Goal: Book appointment/travel/reservation

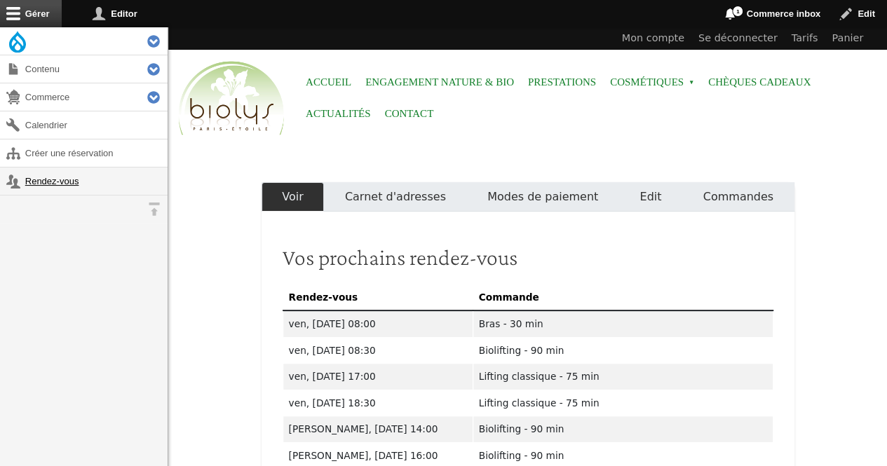
click at [80, 182] on link "Rendez-vous" at bounding box center [84, 181] width 168 height 27
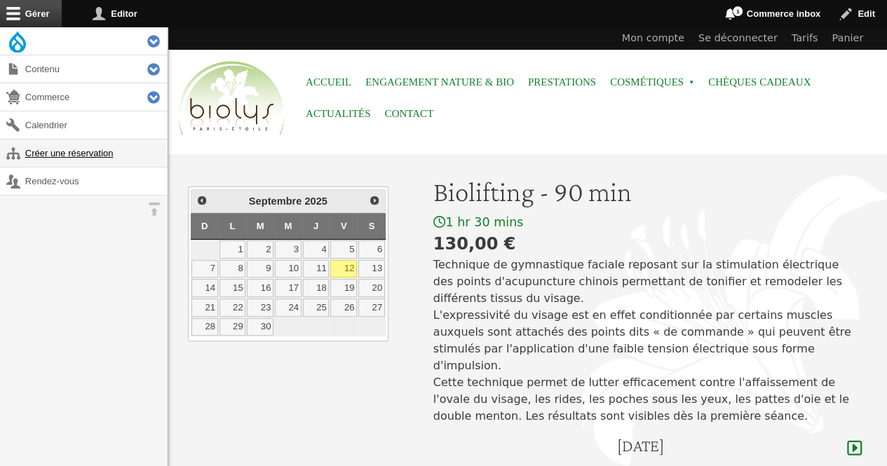
click at [114, 154] on link "Créer une réservation" at bounding box center [84, 153] width 168 height 27
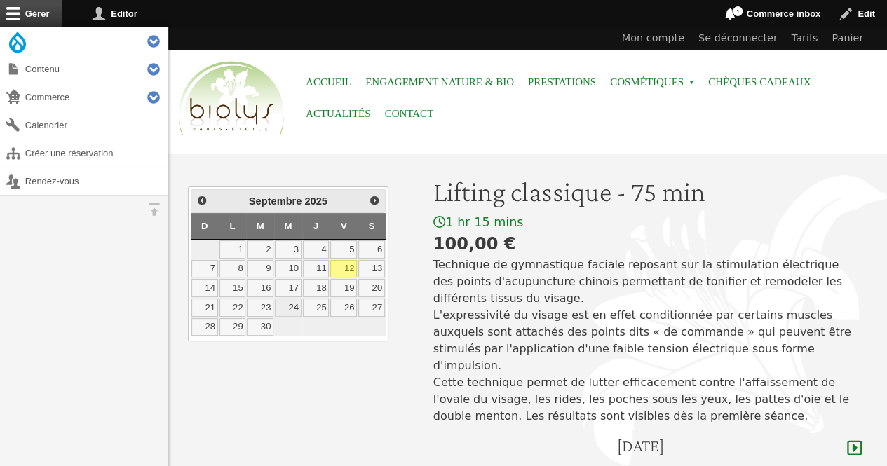
click at [296, 300] on link "24" at bounding box center [288, 308] width 27 height 18
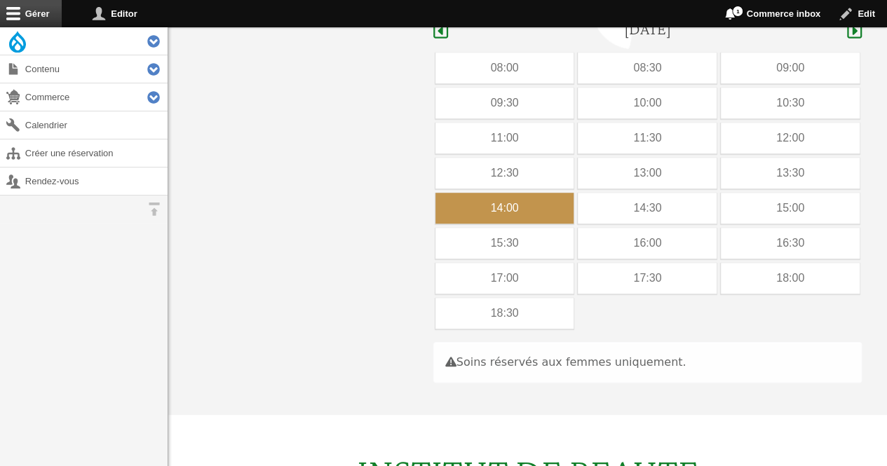
scroll to position [419, 0]
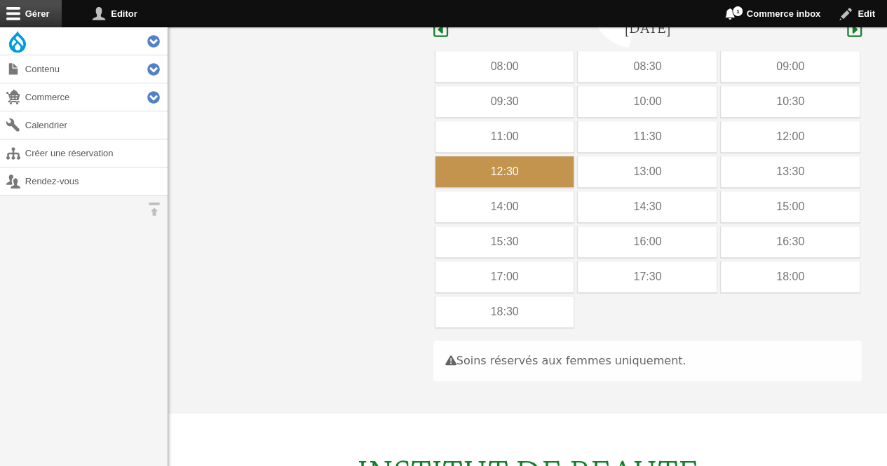
click at [536, 156] on div "12:30" at bounding box center [504, 171] width 139 height 31
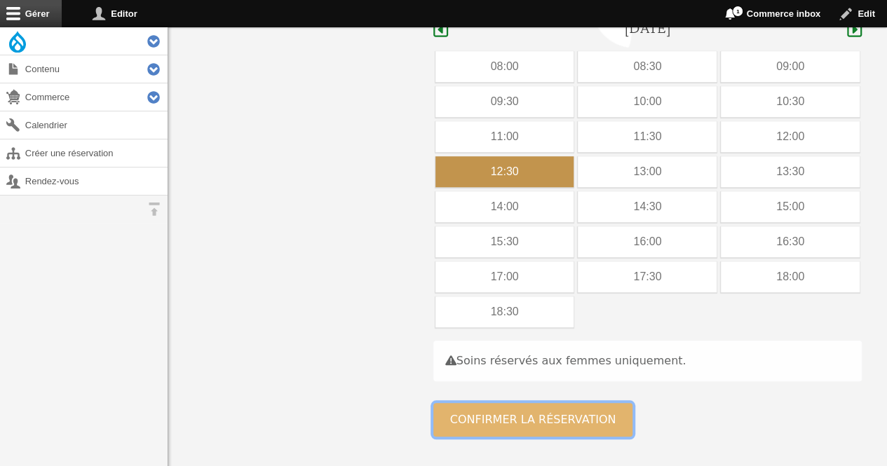
click at [517, 403] on button "Confirmer la réservation" at bounding box center [533, 420] width 200 height 34
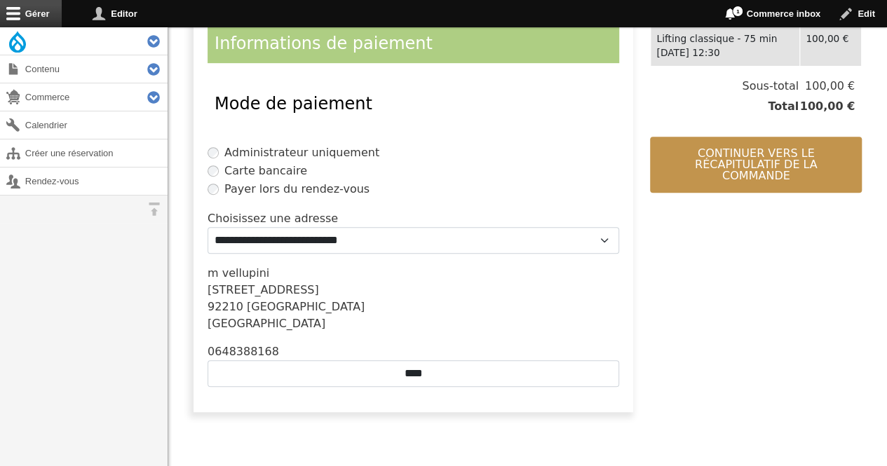
scroll to position [361, 0]
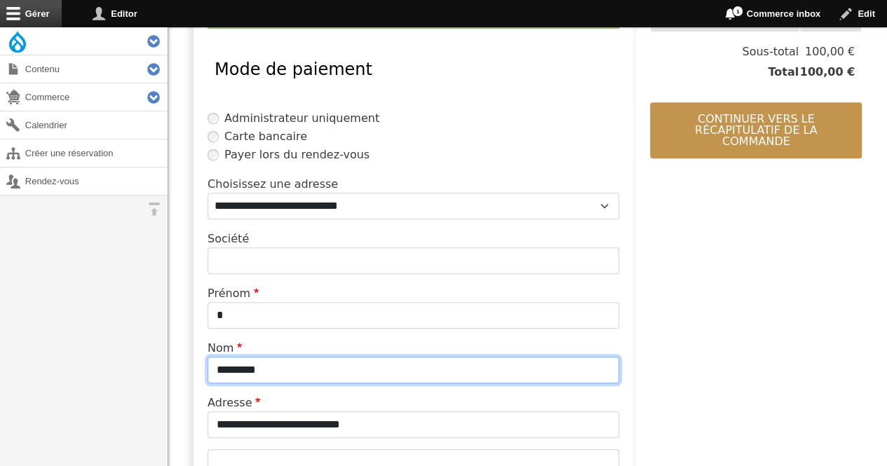
click at [313, 367] on input "*********" at bounding box center [414, 370] width 412 height 27
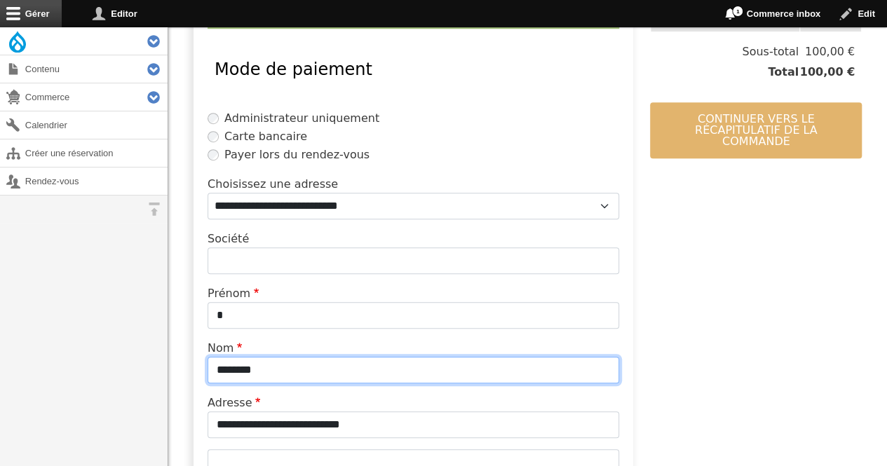
type input "********"
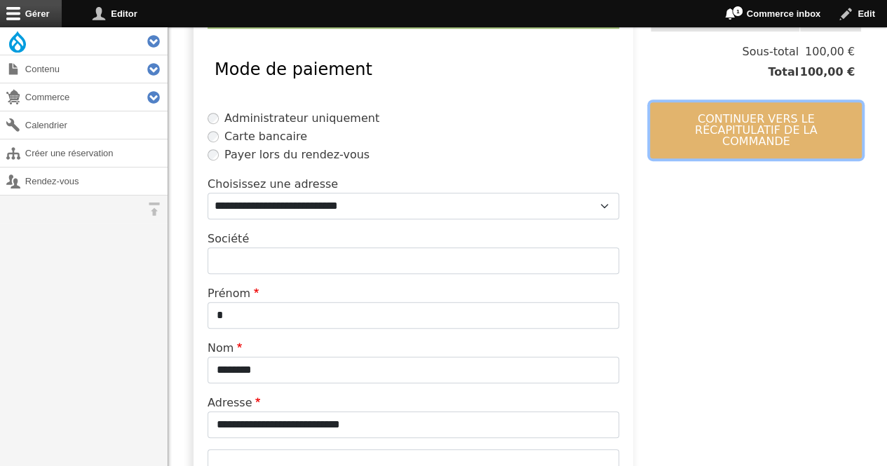
click at [678, 127] on button "Continuer vers le récapitulatif de la commande" at bounding box center [756, 130] width 212 height 56
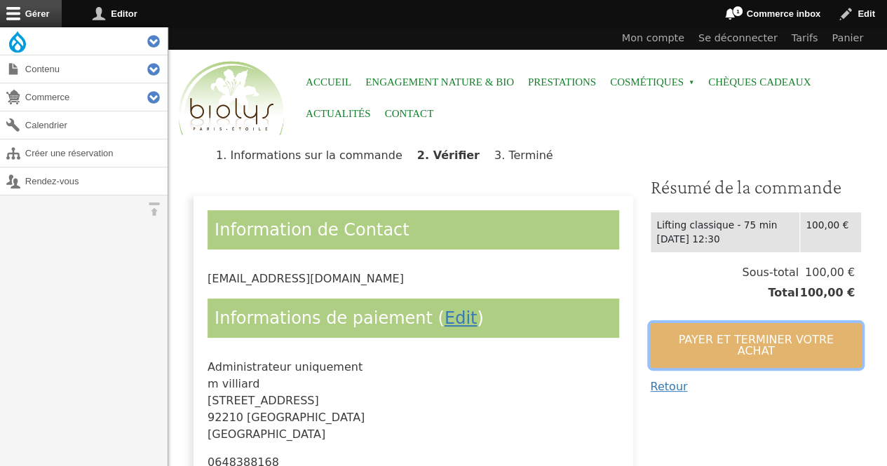
click at [682, 333] on button "Payer et terminer votre achat" at bounding box center [756, 345] width 212 height 45
